Goal: Entertainment & Leisure: Consume media (video, audio)

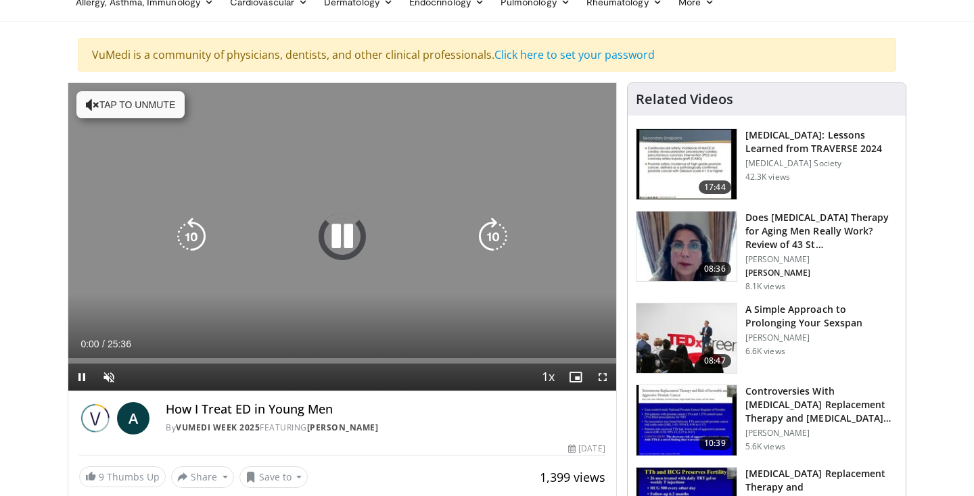
scroll to position [126, 0]
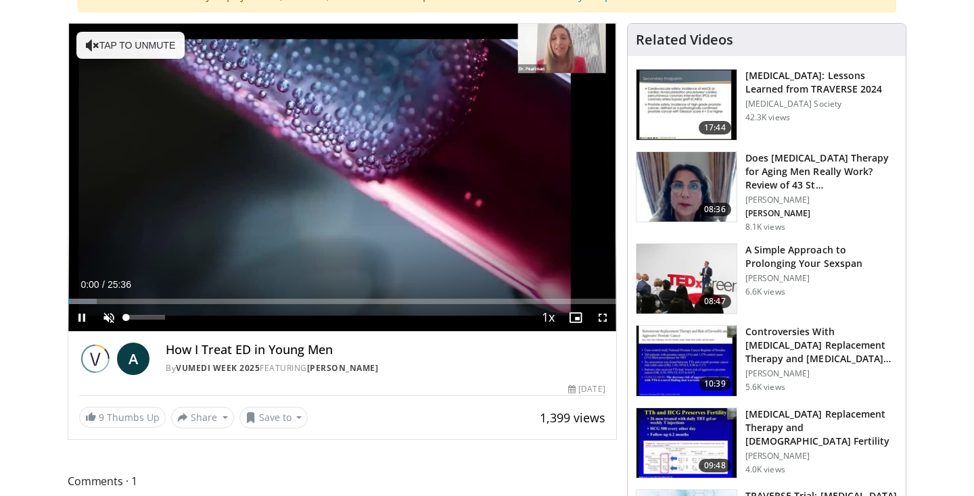
click at [108, 317] on span "Video Player" at bounding box center [108, 317] width 27 height 27
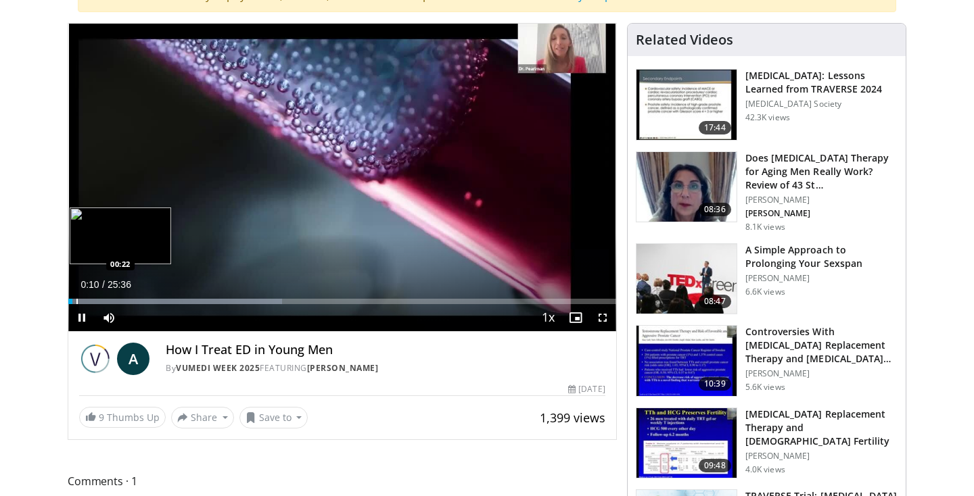
click at [76, 300] on div "Progress Bar" at bounding box center [76, 301] width 1 height 5
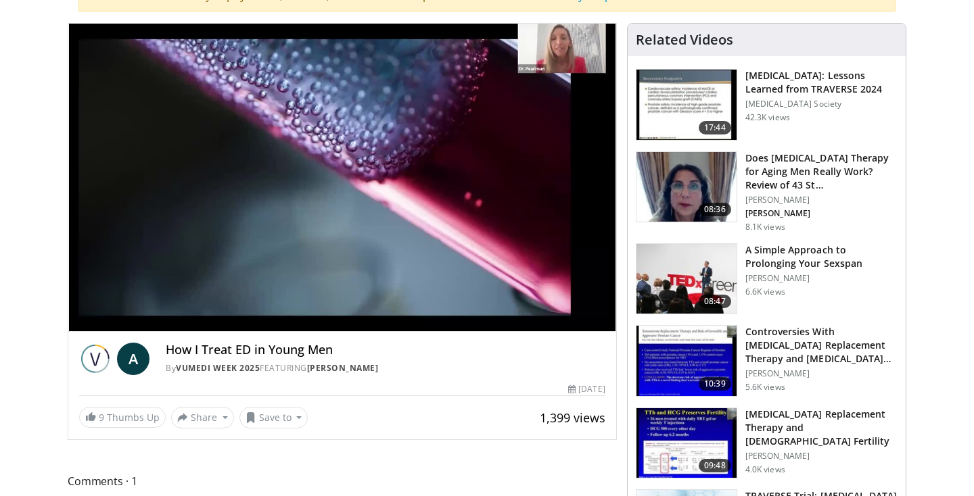
click at [81, 300] on div "10 seconds Tap to unmute" at bounding box center [342, 178] width 548 height 308
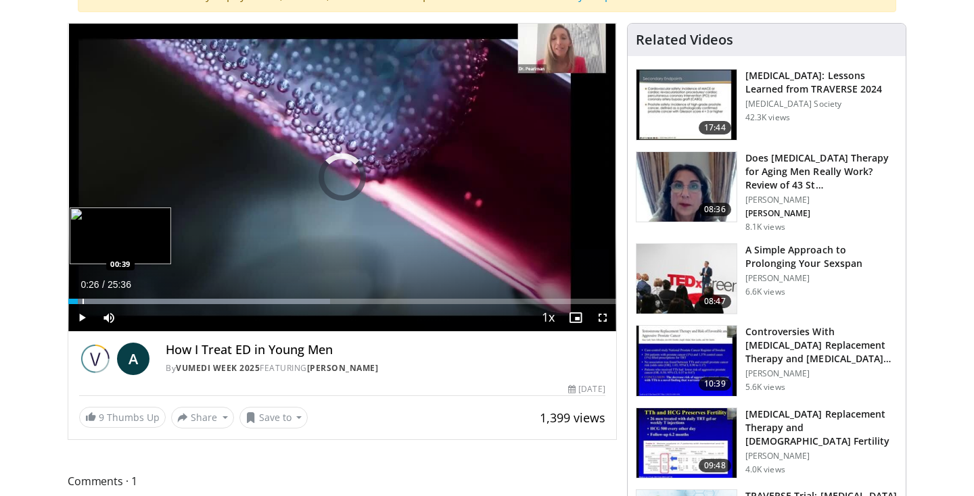
click at [83, 300] on div "Progress Bar" at bounding box center [83, 301] width 1 height 5
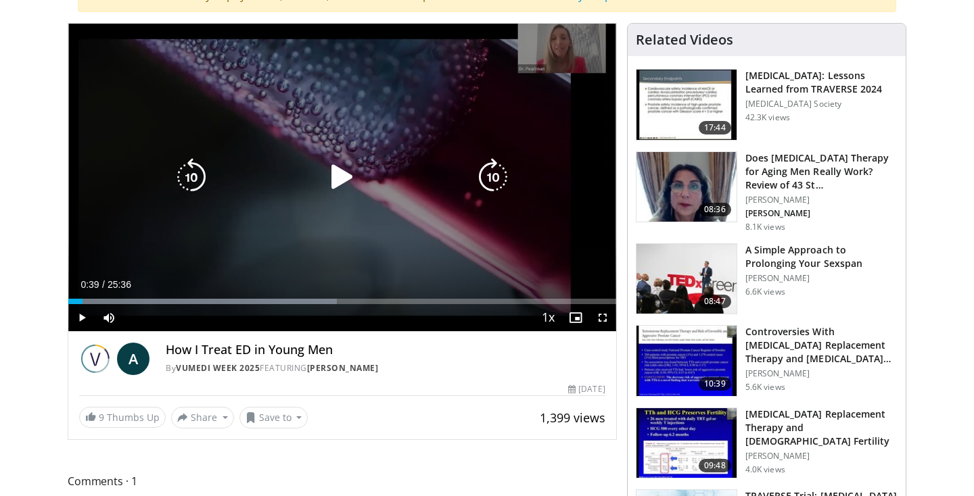
click at [345, 176] on icon "Video Player" at bounding box center [342, 177] width 38 height 38
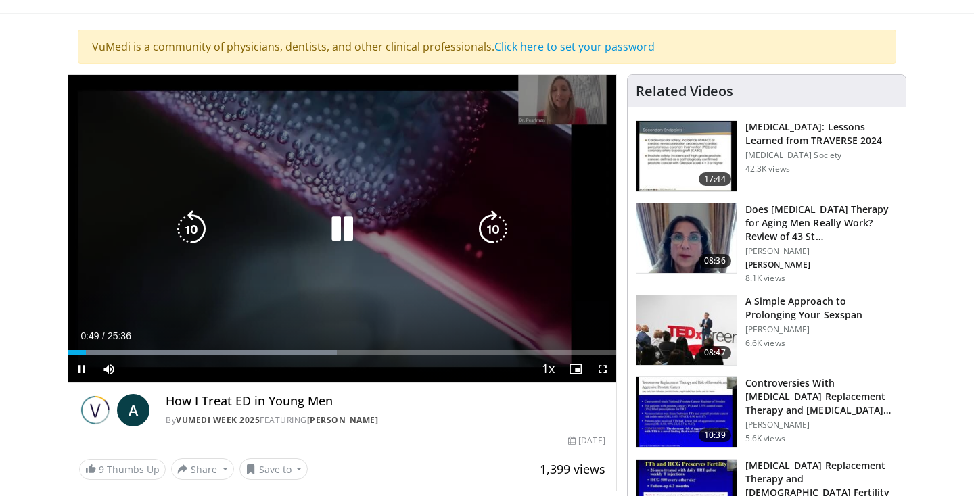
scroll to position [93, 0]
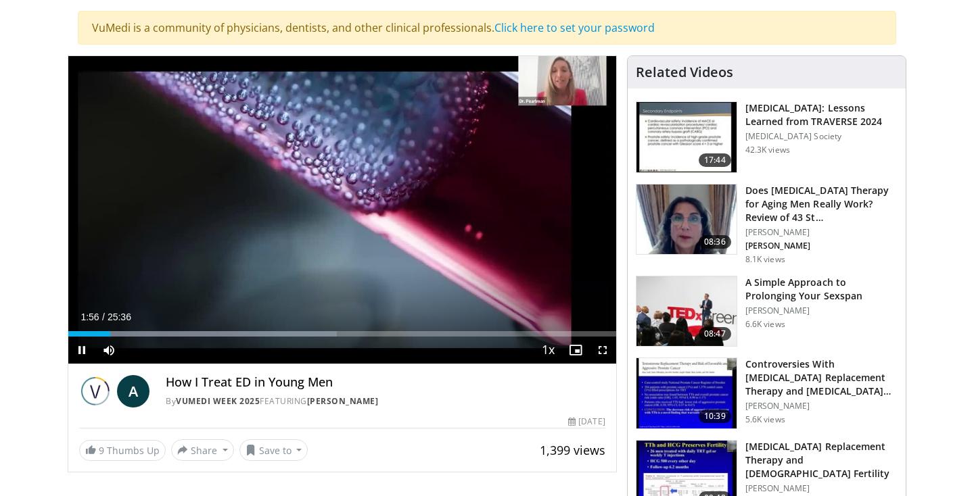
click at [80, 351] on span "Video Player" at bounding box center [81, 350] width 27 height 27
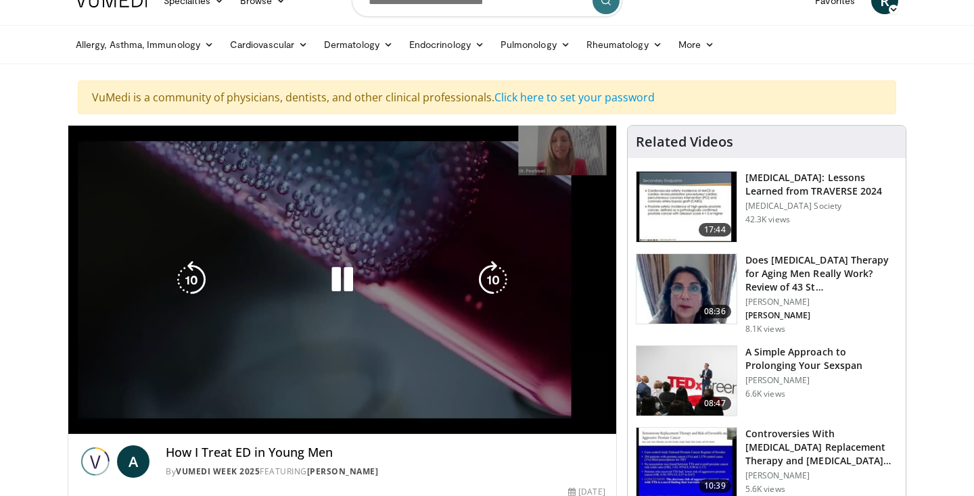
scroll to position [24, 0]
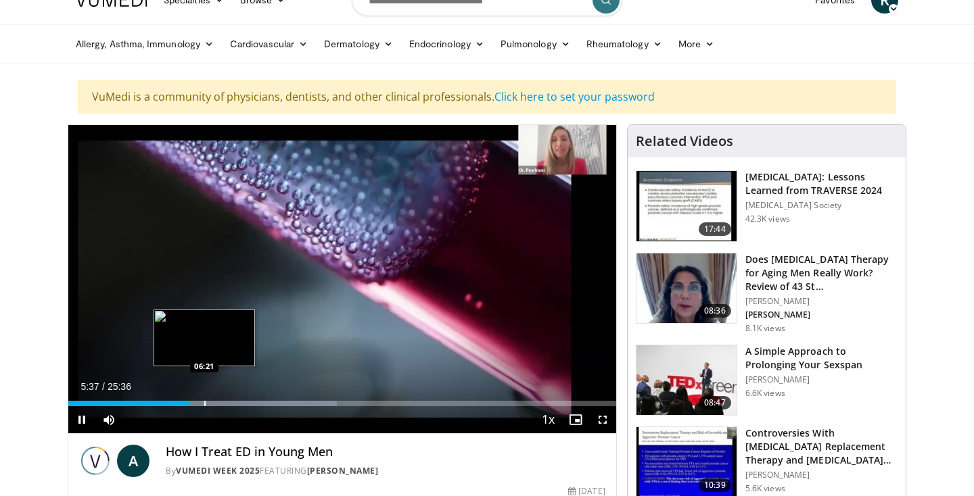
click at [204, 402] on div "Progress Bar" at bounding box center [204, 403] width 1 height 5
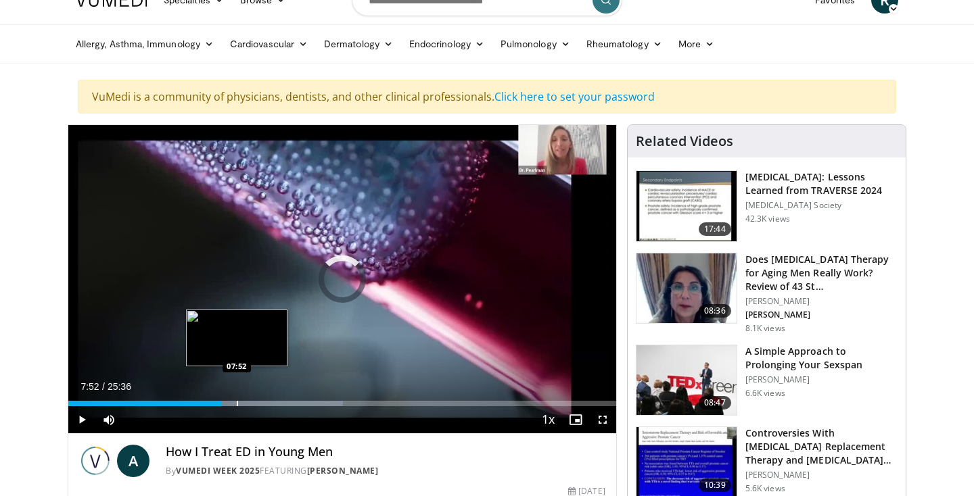
click at [237, 401] on div "Progress Bar" at bounding box center [237, 403] width 1 height 5
click at [246, 401] on div "Progress Bar" at bounding box center [246, 403] width 1 height 5
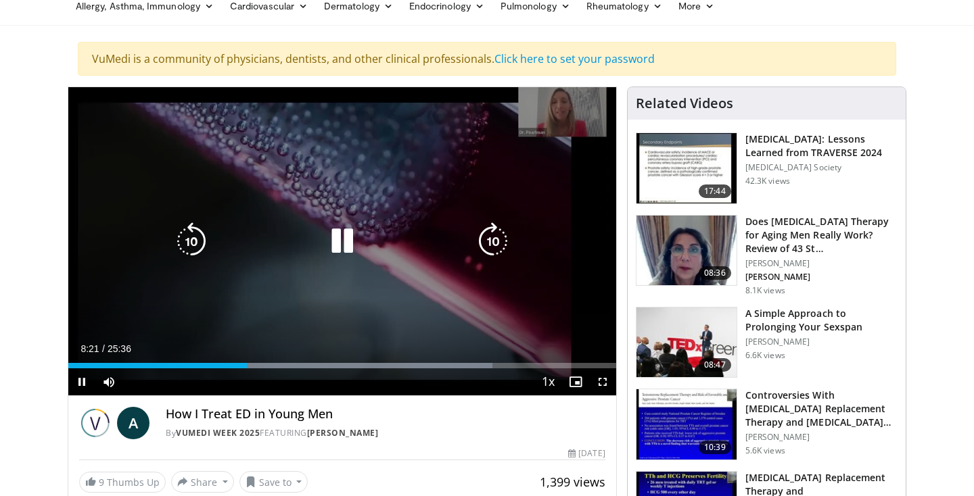
scroll to position [68, 0]
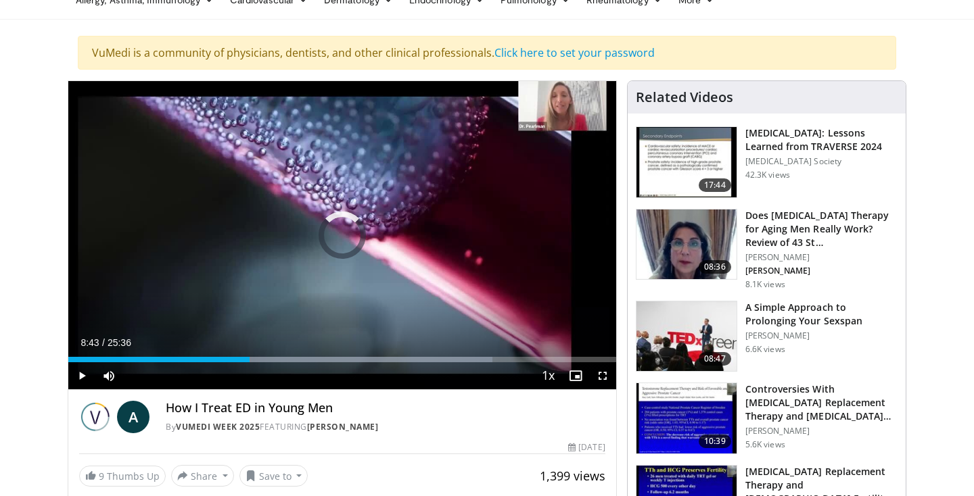
click at [255, 360] on div "Progress Bar" at bounding box center [255, 359] width 1 height 5
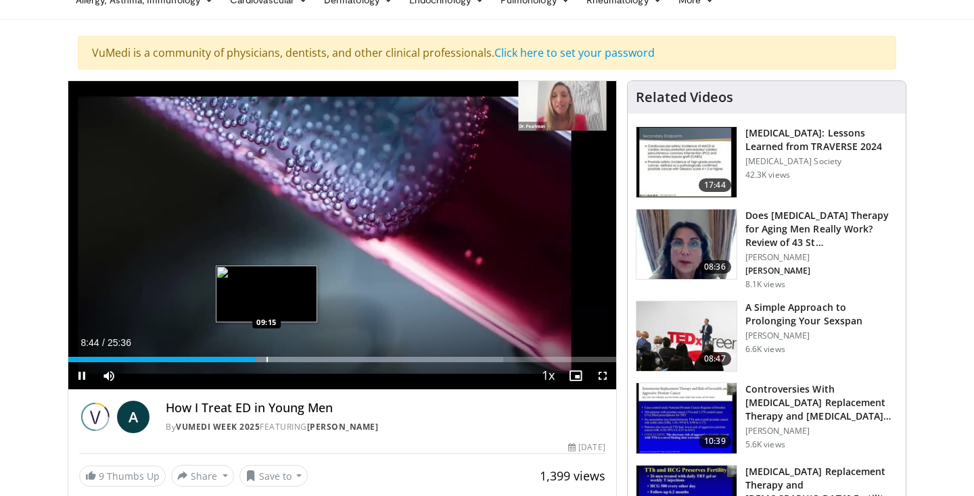
click at [266, 361] on div "Progress Bar" at bounding box center [266, 359] width 1 height 5
click at [276, 361] on div "Progress Bar" at bounding box center [276, 359] width 1 height 5
click at [289, 358] on div "Progress Bar" at bounding box center [289, 359] width 1 height 5
click at [300, 360] on div "Progress Bar" at bounding box center [300, 359] width 1 height 5
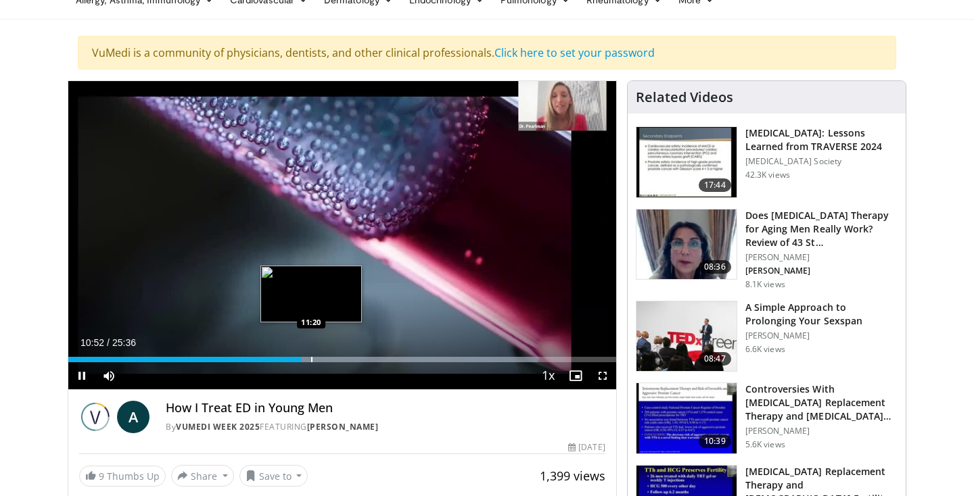
click at [310, 360] on div "Progress Bar" at bounding box center [409, 359] width 260 height 5
click at [319, 361] on div "Progress Bar" at bounding box center [319, 359] width 1 height 5
click at [342, 361] on div "Progress Bar" at bounding box center [342, 359] width 1 height 5
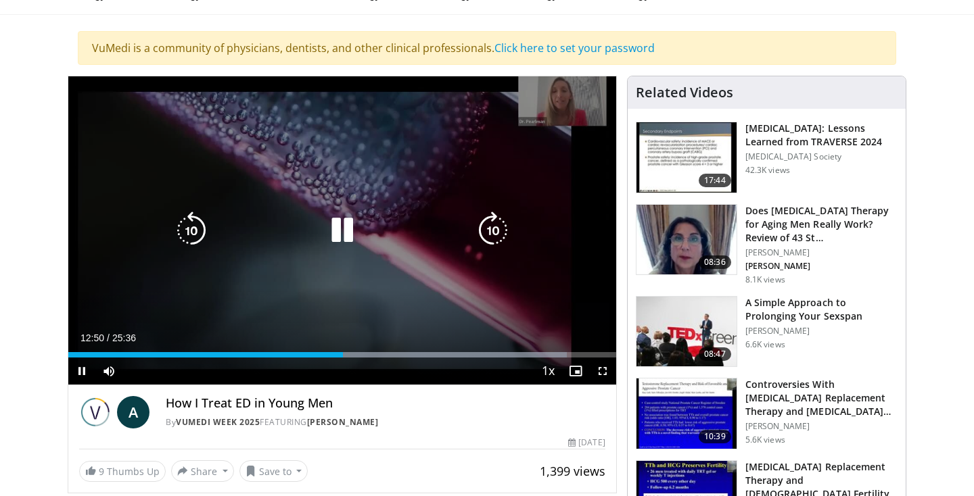
scroll to position [74, 0]
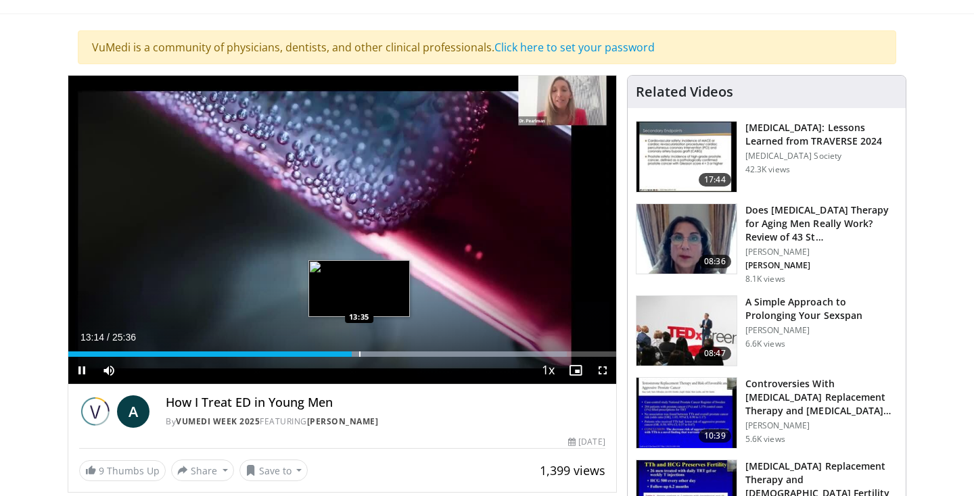
click at [359, 353] on div "Progress Bar" at bounding box center [359, 354] width 1 height 5
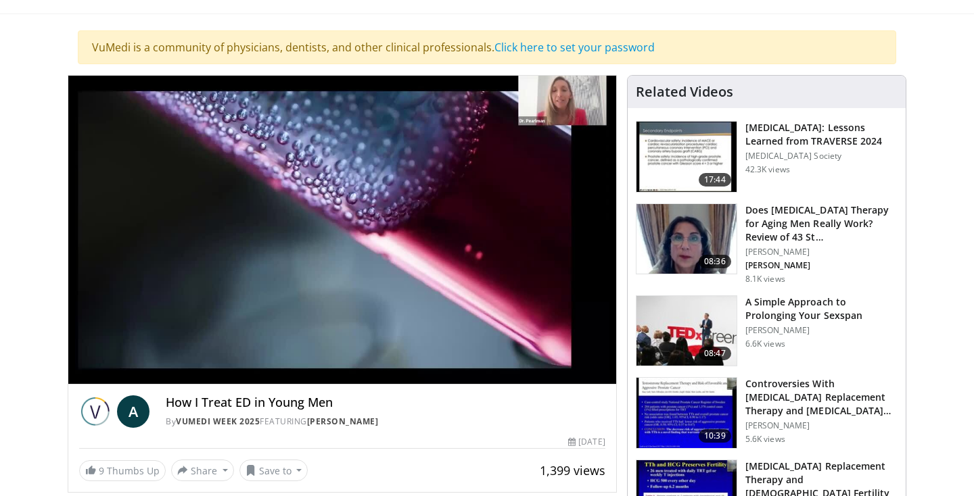
click at [419, 350] on div "10 seconds Tap to unmute" at bounding box center [342, 230] width 548 height 308
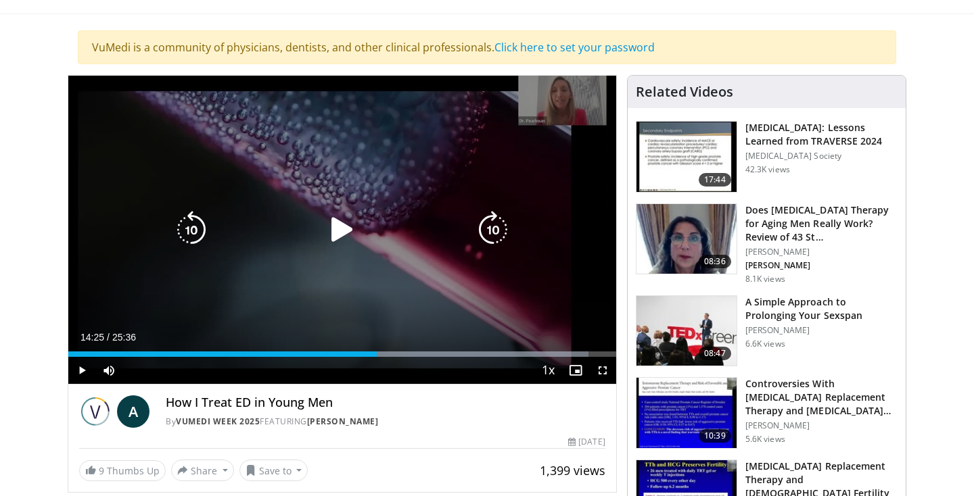
click at [390, 254] on div "10 seconds Tap to unmute" at bounding box center [342, 230] width 548 height 308
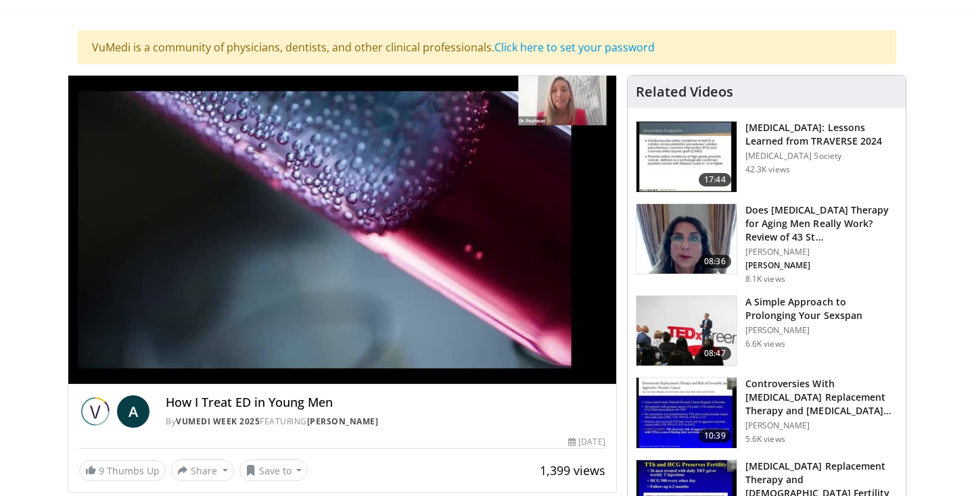
click at [405, 353] on div "10 seconds Tap to unmute" at bounding box center [342, 230] width 548 height 308
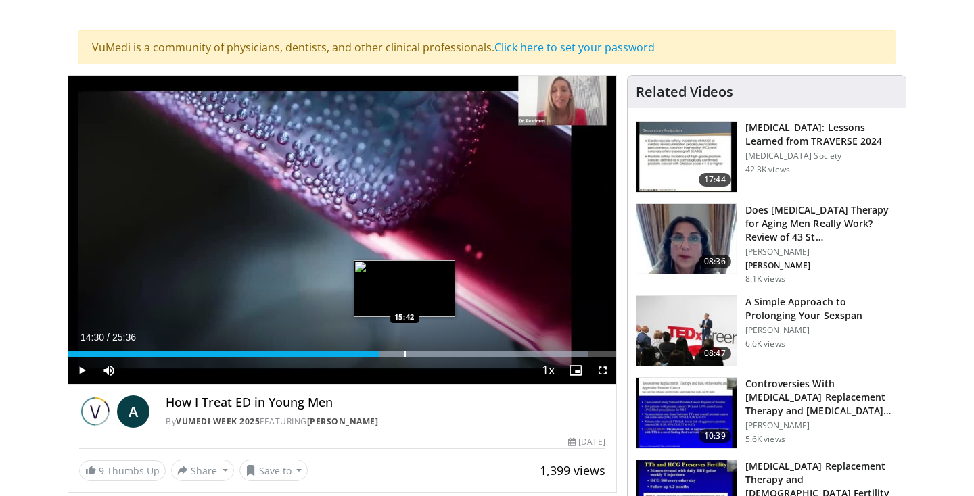
click at [404, 353] on div "Progress Bar" at bounding box center [404, 354] width 1 height 5
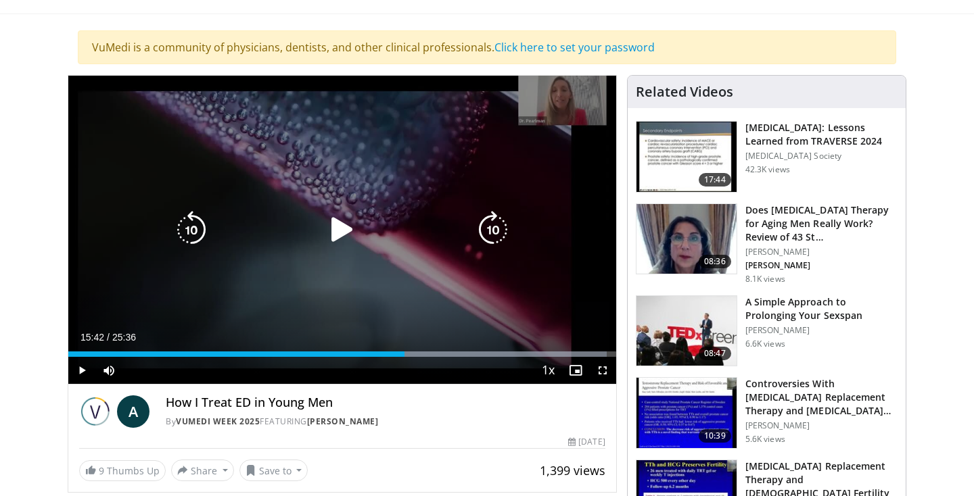
click at [338, 230] on icon "Video Player" at bounding box center [342, 230] width 38 height 38
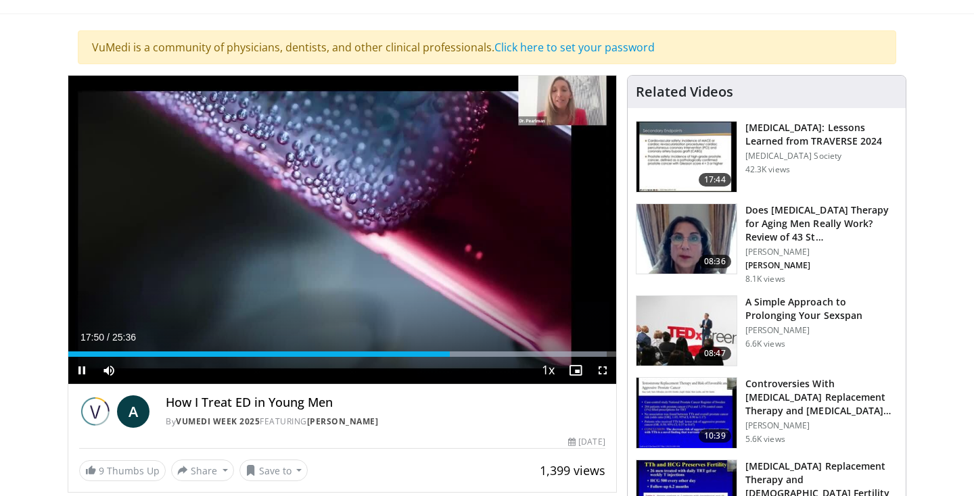
click at [85, 371] on span "Video Player" at bounding box center [81, 370] width 27 height 27
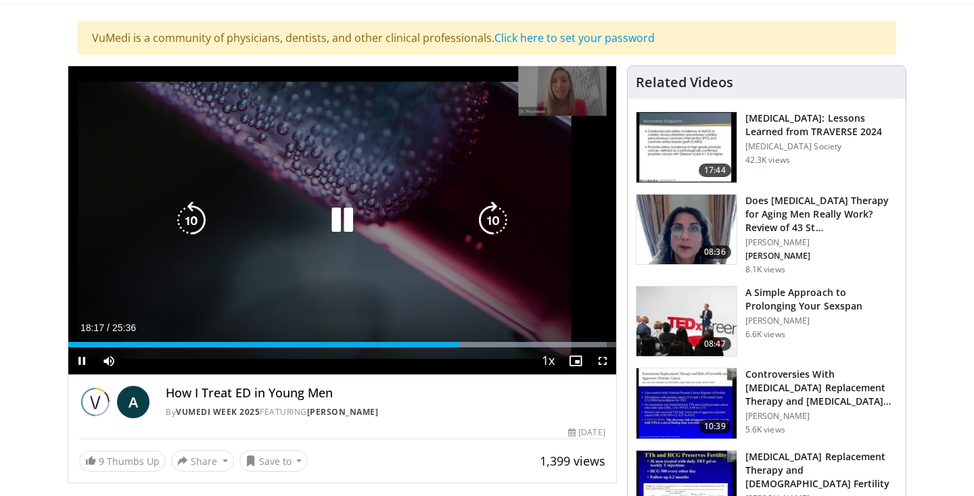
scroll to position [83, 0]
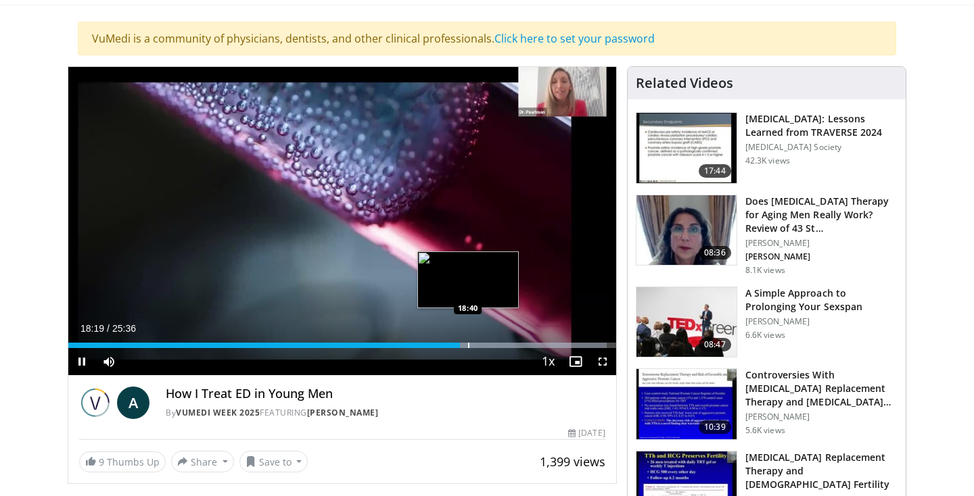
click at [468, 344] on div "Progress Bar" at bounding box center [468, 345] width 1 height 5
click at [480, 342] on div "Loaded : 99.99% 18:42 19:13" at bounding box center [342, 341] width 548 height 13
click at [491, 344] on div "Progress Bar" at bounding box center [491, 345] width 1 height 5
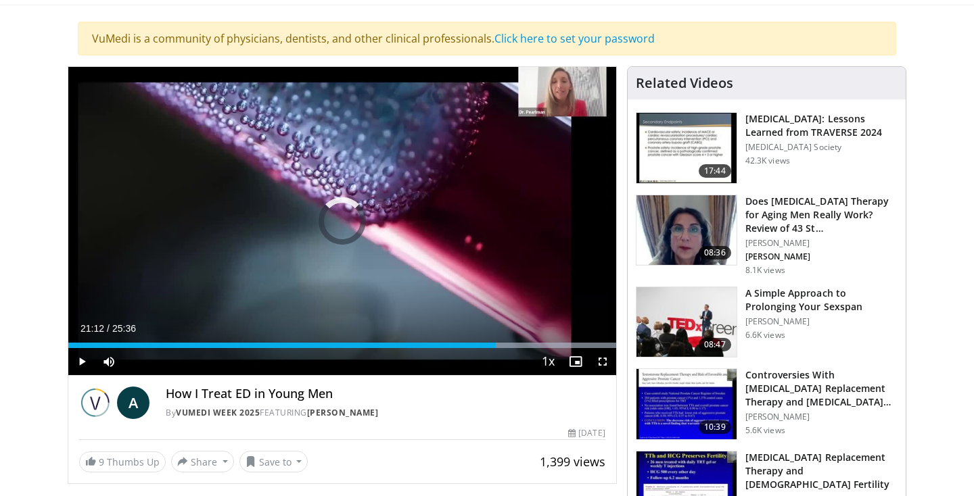
click at [522, 340] on div "Loaded : 99.99% 19:58 21:12" at bounding box center [342, 341] width 548 height 13
